Goal: Navigation & Orientation: Understand site structure

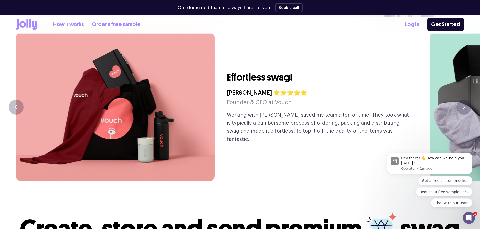
scroll to position [1380, 0]
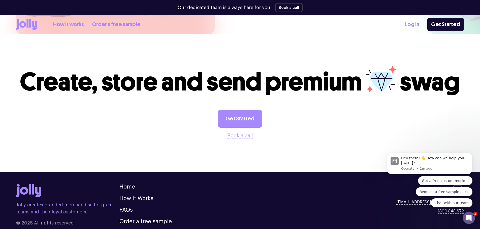
click at [75, 26] on link "How it works" at bounding box center [68, 24] width 31 height 8
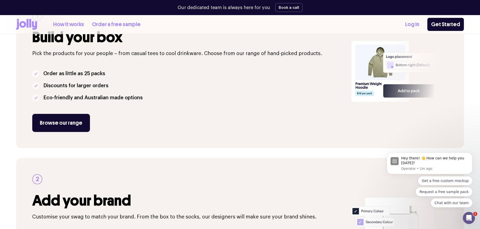
scroll to position [126, 0]
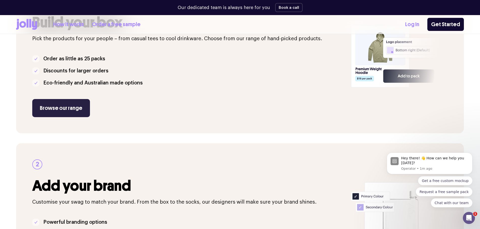
click at [73, 109] on link "Browse our range" at bounding box center [61, 108] width 58 height 18
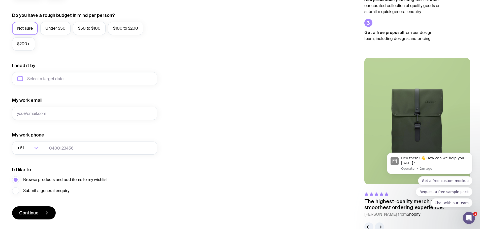
scroll to position [199, 0]
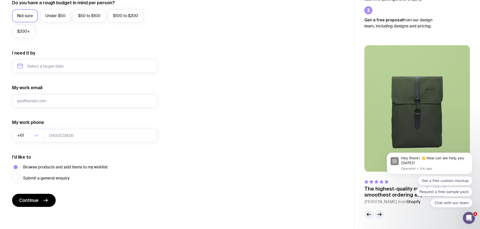
click at [421, 105] on img at bounding box center [417, 108] width 106 height 127
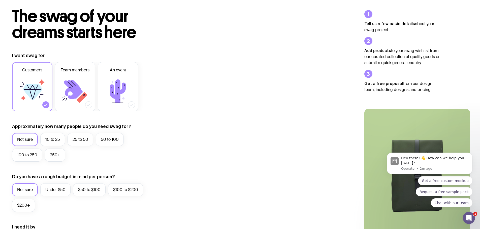
scroll to position [25, 0]
